Goal: Find contact information: Find contact information

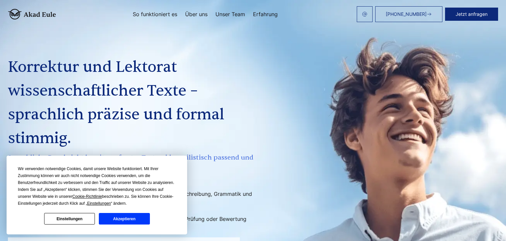
click at [127, 217] on button "Akzeptieren" at bounding box center [124, 219] width 51 height 12
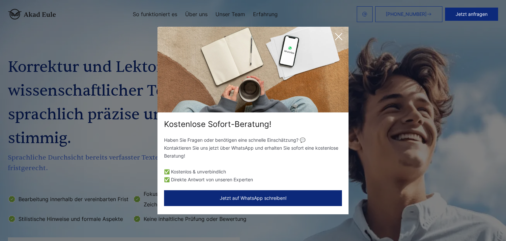
click at [343, 35] on icon at bounding box center [338, 36] width 13 height 13
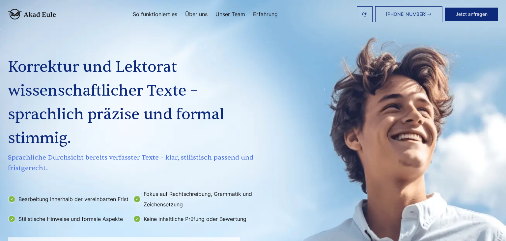
click at [31, 13] on img at bounding box center [32, 14] width 48 height 11
click at [31, 14] on img at bounding box center [32, 14] width 48 height 11
click at [223, 14] on link "Unser Team" at bounding box center [230, 14] width 30 height 5
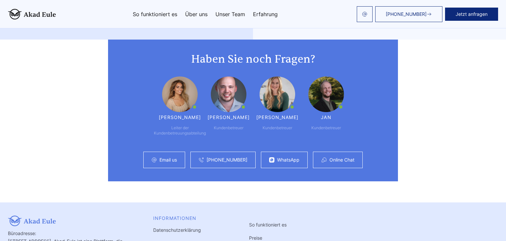
scroll to position [1719, 0]
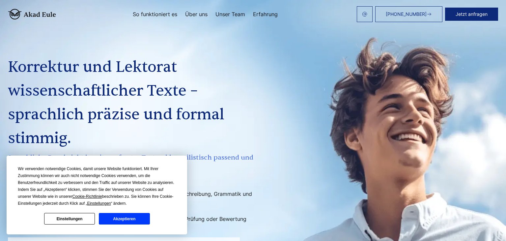
click at [137, 214] on button "Akzeptieren" at bounding box center [124, 219] width 51 height 12
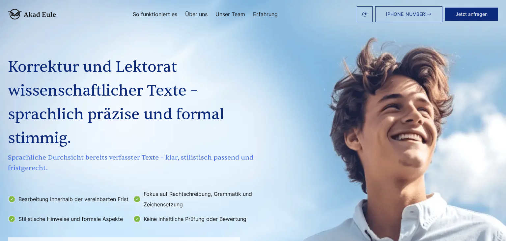
click at [237, 15] on link "Unser Team" at bounding box center [230, 14] width 30 height 5
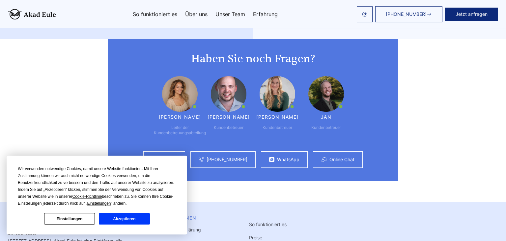
scroll to position [1719, 0]
click at [119, 218] on button "Akzeptieren" at bounding box center [124, 219] width 51 height 12
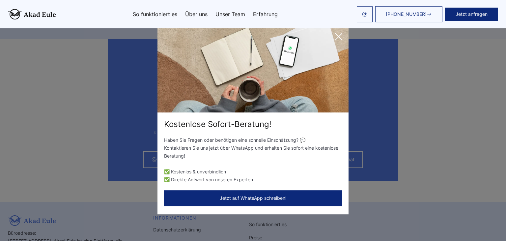
click at [339, 36] on icon at bounding box center [338, 36] width 13 height 13
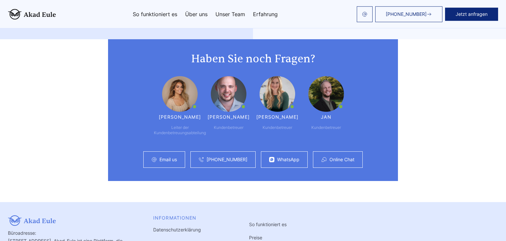
click at [233, 157] on link "[PHONE_NUMBER]" at bounding box center [226, 159] width 41 height 5
click at [337, 157] on link "Online Chat" at bounding box center [341, 159] width 25 height 5
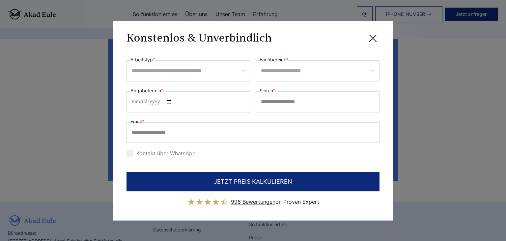
click at [370, 38] on icon at bounding box center [372, 38] width 13 height 13
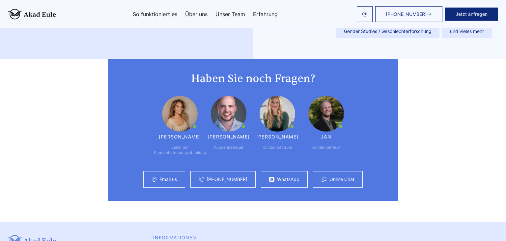
scroll to position [1697, 0]
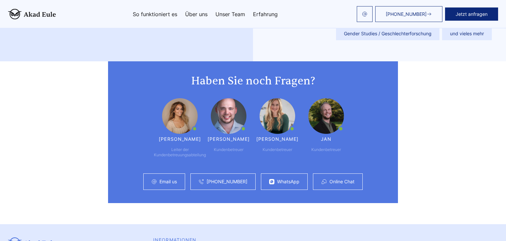
click at [403, 9] on link "[PHONE_NUMBER]" at bounding box center [408, 14] width 67 height 16
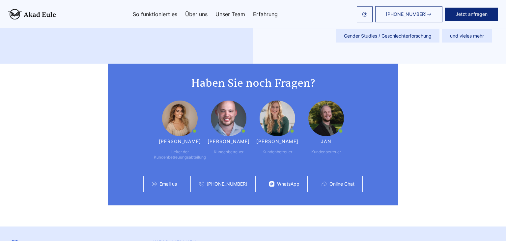
click at [180, 175] on div "Email us" at bounding box center [164, 183] width 42 height 16
click at [175, 181] on link "Email us" at bounding box center [167, 183] width 17 height 5
click at [264, 175] on div "WhatsApp" at bounding box center [284, 183] width 47 height 16
click at [289, 181] on link "WhatsApp" at bounding box center [288, 183] width 22 height 5
click at [339, 181] on link "Online Chat" at bounding box center [341, 183] width 25 height 5
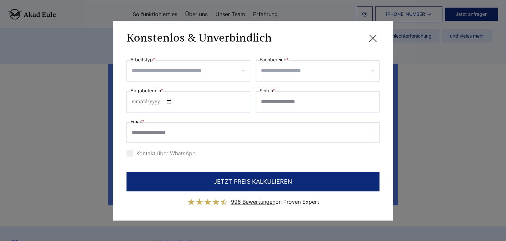
click at [373, 38] on icon at bounding box center [372, 38] width 7 height 7
